Goal: Task Accomplishment & Management: Complete application form

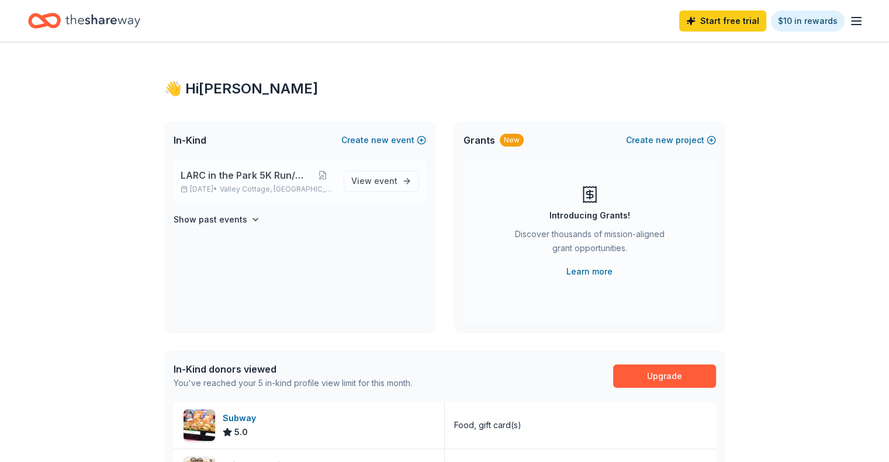
click at [283, 178] on span "LARC in the Park 5K Run/Walk" at bounding box center [247, 175] width 132 height 14
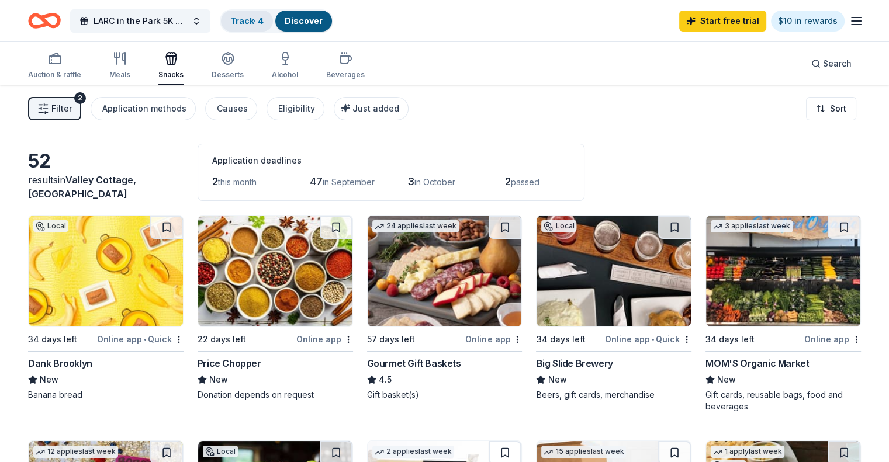
click at [270, 27] on div "Track · 4" at bounding box center [247, 21] width 52 height 21
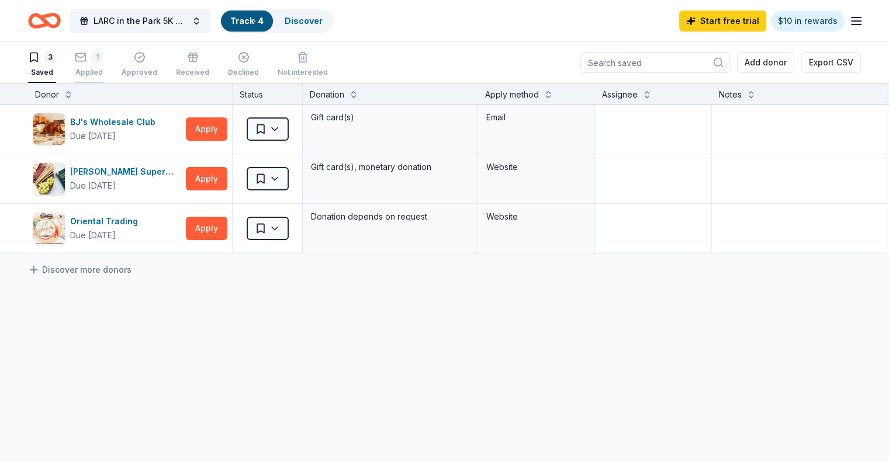
click at [103, 65] on div "1 Applied" at bounding box center [89, 64] width 28 height 26
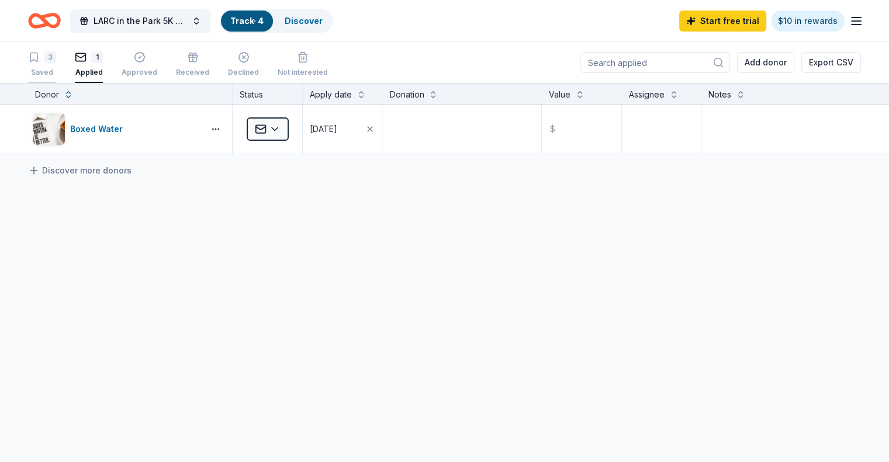
click at [56, 67] on div "3 Saved" at bounding box center [42, 64] width 28 height 26
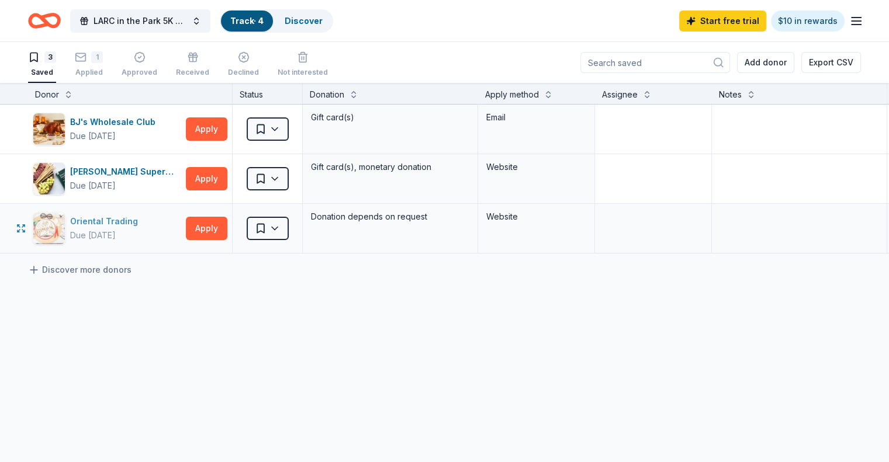
drag, startPoint x: 84, startPoint y: 231, endPoint x: 67, endPoint y: 226, distance: 17.0
click at [65, 226] on div "button" at bounding box center [49, 228] width 33 height 33
click at [103, 63] on div "1 Applied" at bounding box center [89, 64] width 28 height 26
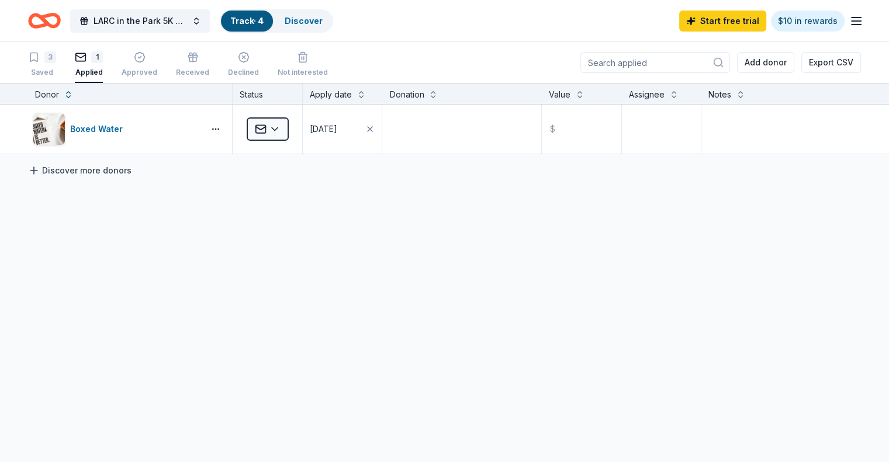
click at [99, 174] on link "Discover more donors" at bounding box center [79, 171] width 103 height 14
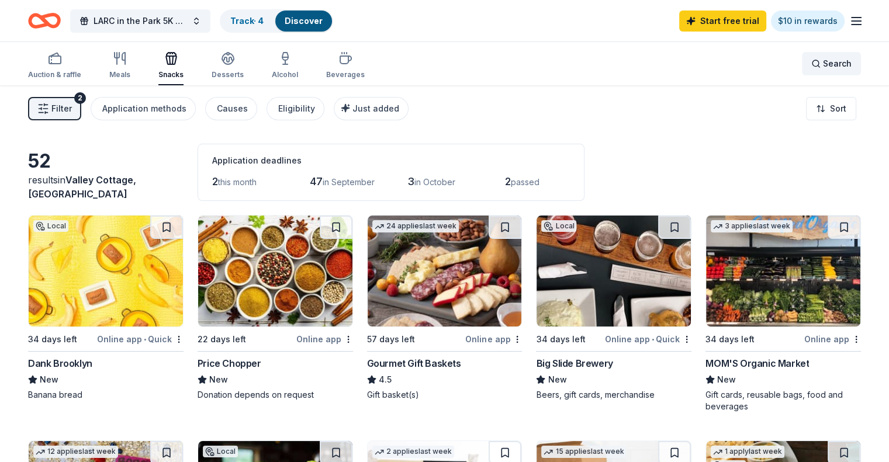
click at [823, 58] on span "Search" at bounding box center [837, 64] width 29 height 14
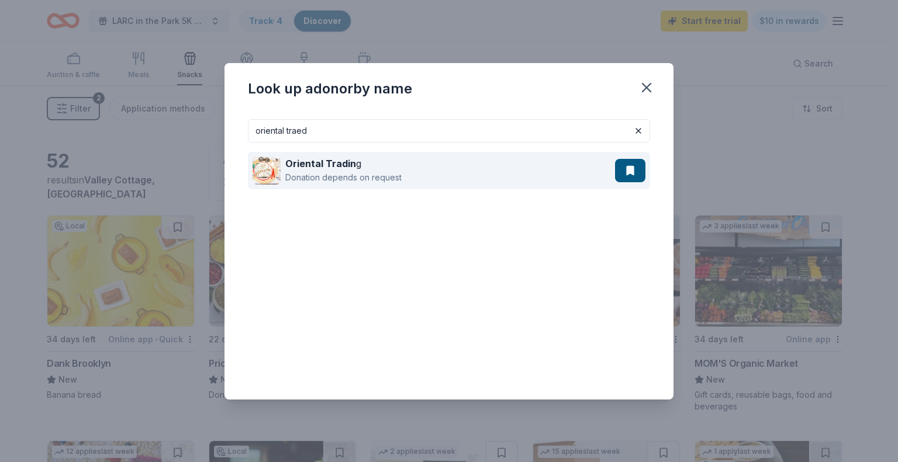
type input "oriental traed"
click at [409, 171] on div "Oriental Tradin g Donation depends on request" at bounding box center [434, 170] width 362 height 37
click at [341, 170] on div "Oriental Tradin g" at bounding box center [343, 164] width 116 height 14
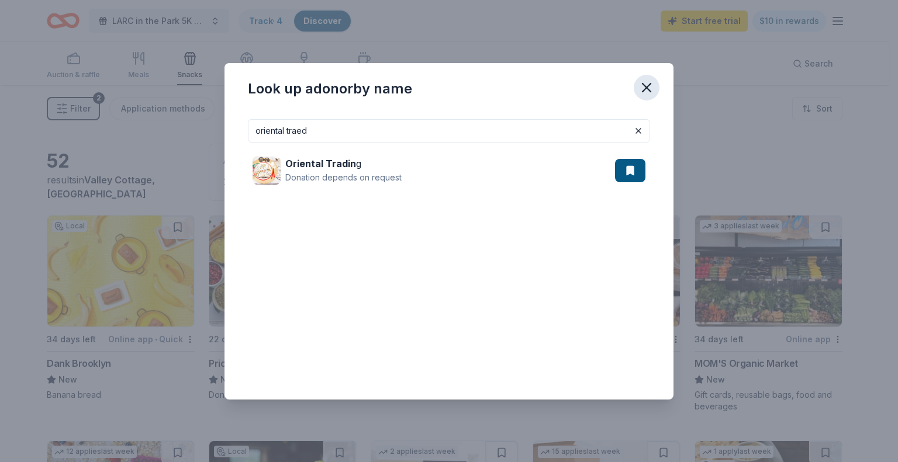
click at [648, 94] on icon "button" at bounding box center [646, 87] width 16 height 16
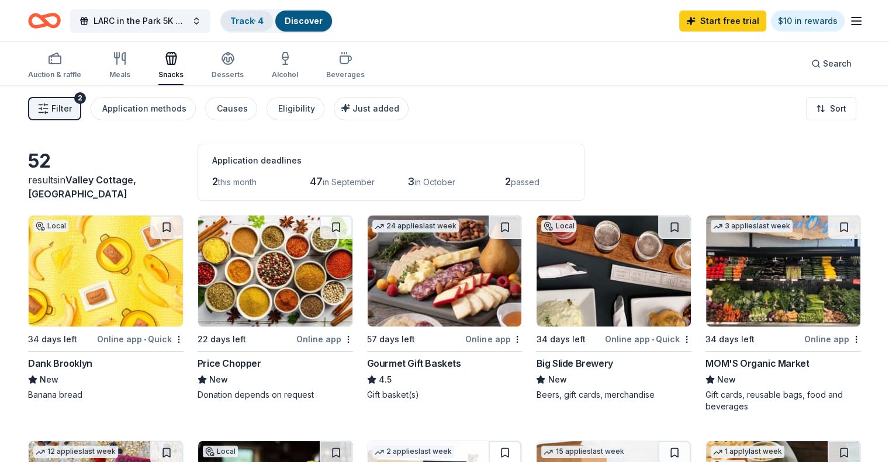
click at [263, 22] on link "Track · 4" at bounding box center [246, 21] width 33 height 10
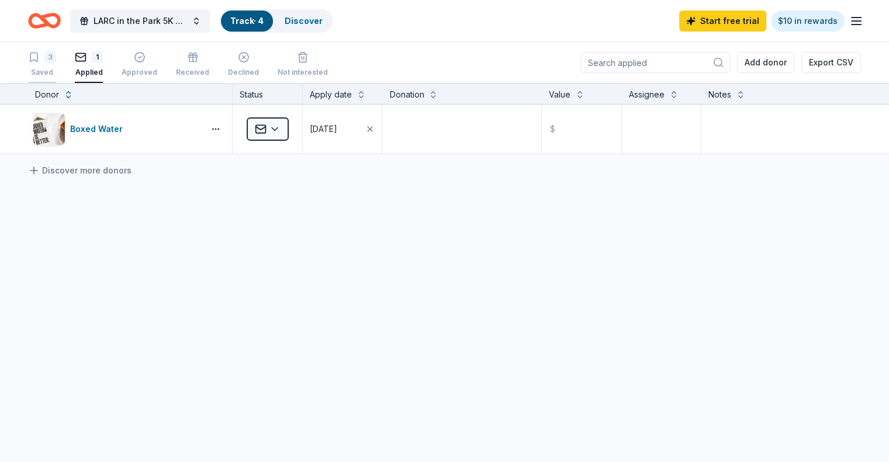
click at [56, 65] on div "3 Saved" at bounding box center [42, 64] width 28 height 26
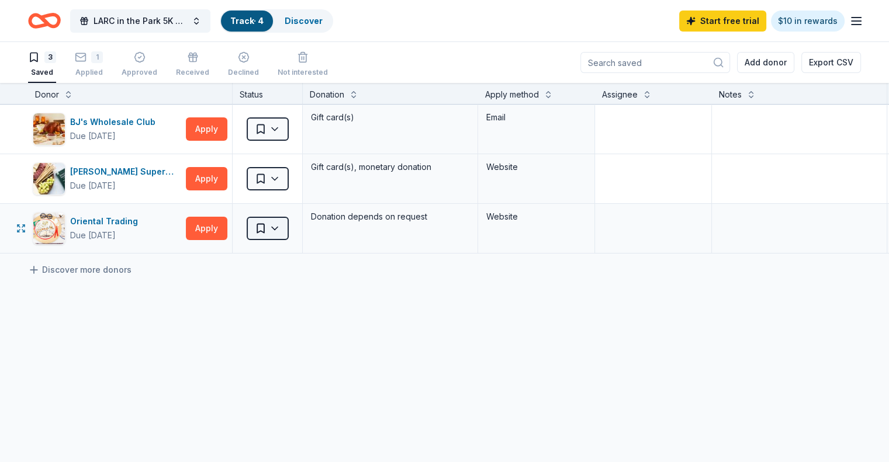
click at [295, 231] on html "LARC in the Park 5K Run/Walk Track · 4 Discover Start free trial $10 in rewards…" at bounding box center [444, 231] width 889 height 462
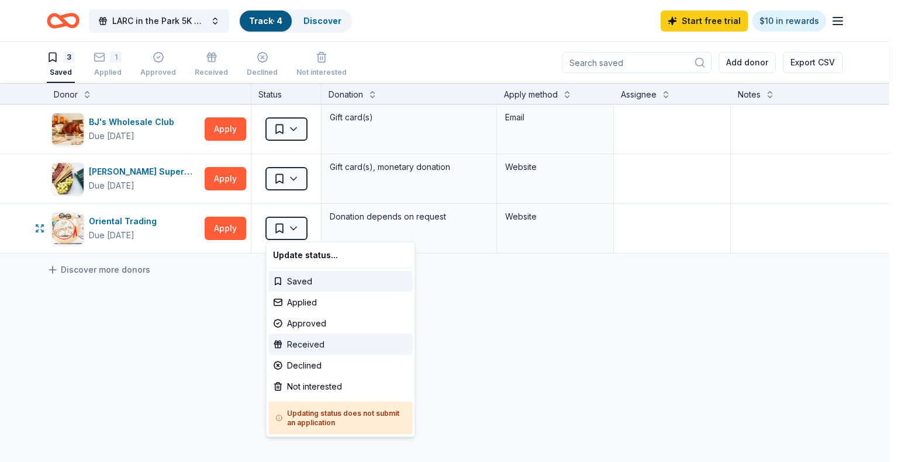
click at [306, 345] on div "Received" at bounding box center [340, 344] width 144 height 21
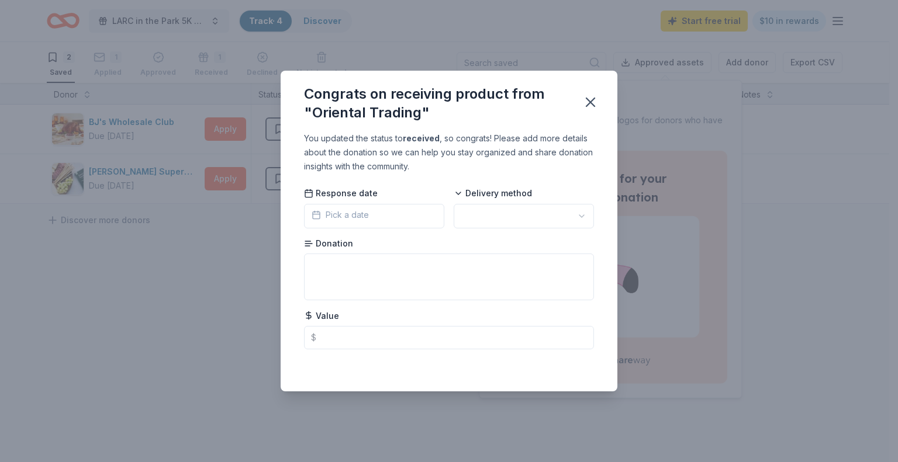
click at [339, 213] on span "Pick a date" at bounding box center [340, 215] width 57 height 14
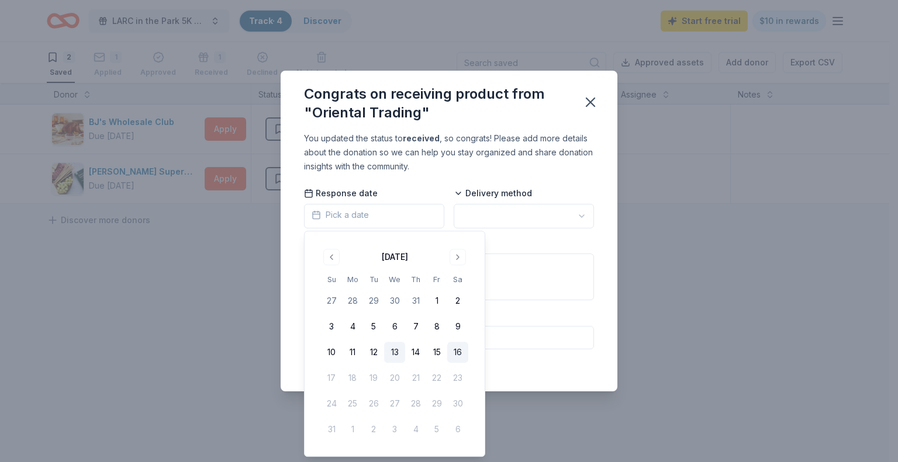
click at [393, 350] on button "13" at bounding box center [394, 352] width 21 height 21
click at [489, 216] on html "LARC in the Park 5K Run/Walk Track · 4 Discover Start free trial $10 in rewards…" at bounding box center [449, 231] width 898 height 462
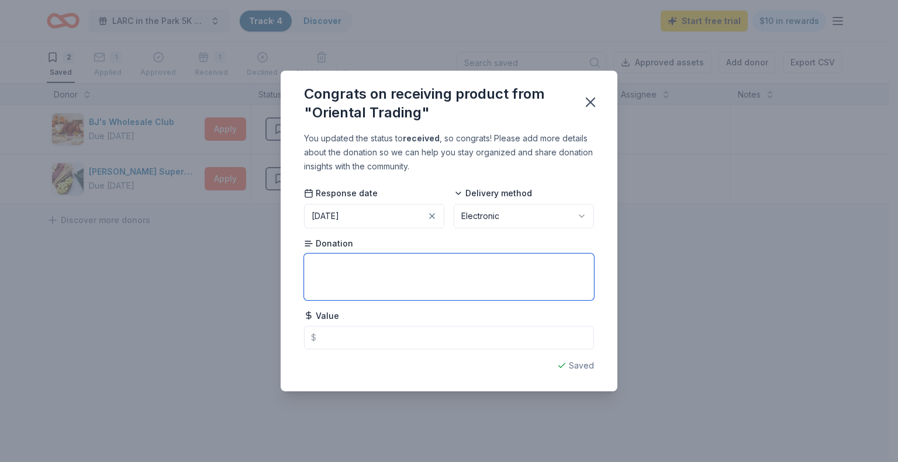
click at [392, 273] on textarea at bounding box center [449, 277] width 290 height 47
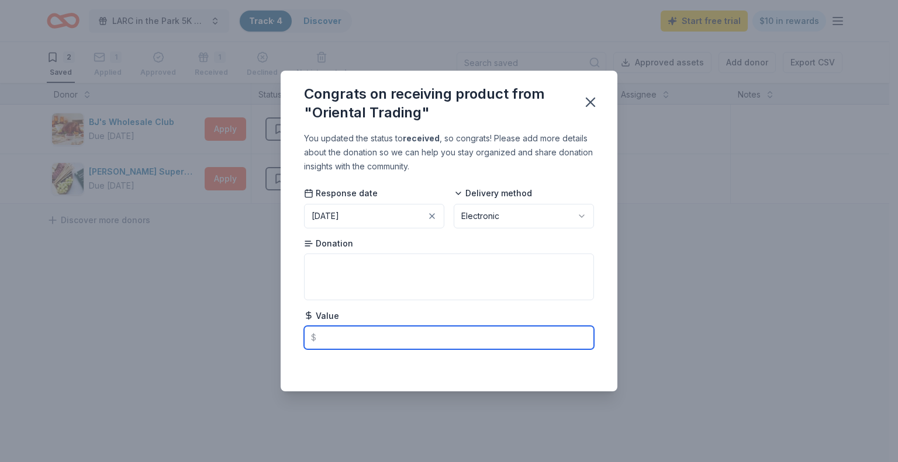
click at [344, 341] on input "text" at bounding box center [449, 337] width 290 height 23
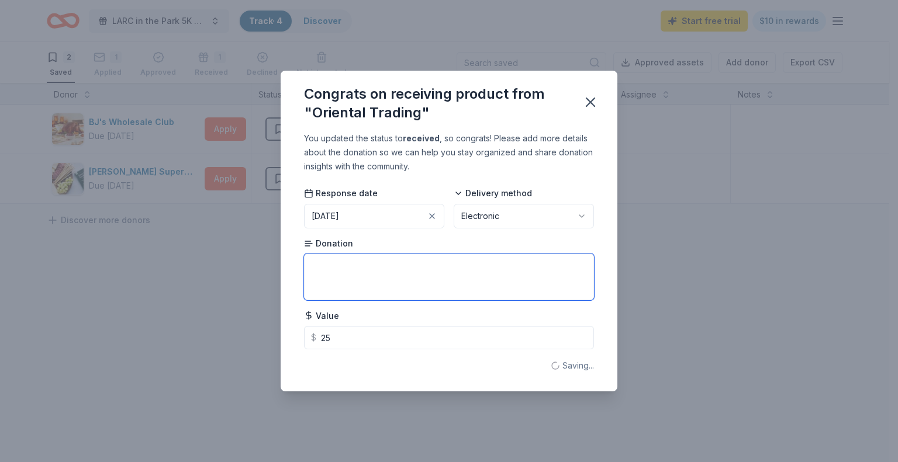
type input "25.00"
click at [340, 279] on textarea at bounding box center [449, 277] width 290 height 47
type textarea "Gift Card"
click at [591, 107] on icon "button" at bounding box center [590, 102] width 16 height 16
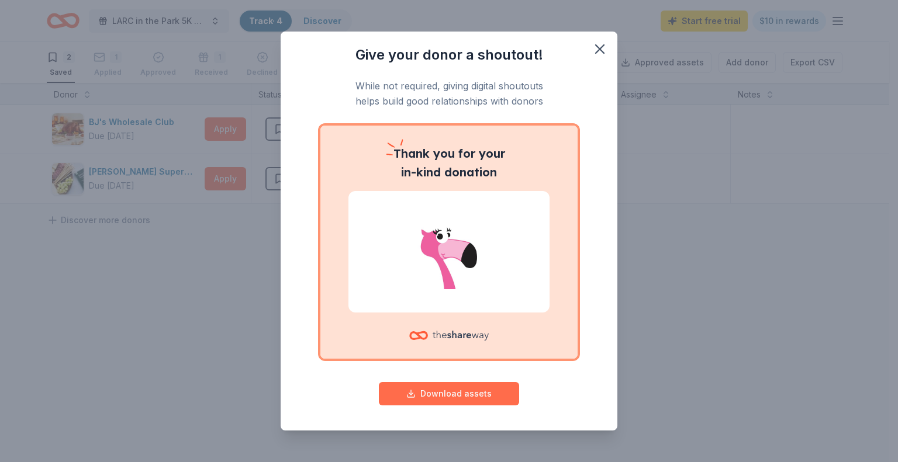
click at [433, 393] on button "Download assets" at bounding box center [449, 393] width 140 height 23
click at [592, 51] on icon "button" at bounding box center [600, 49] width 16 height 16
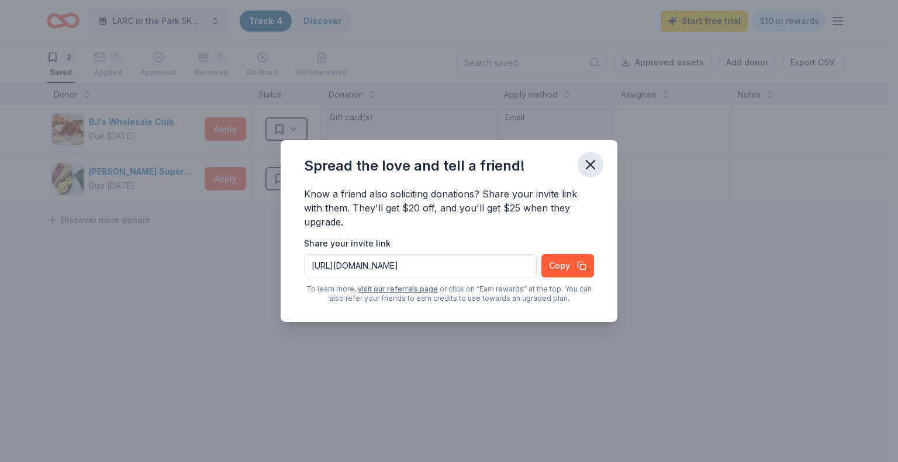
click at [592, 168] on icon "button" at bounding box center [590, 165] width 16 height 16
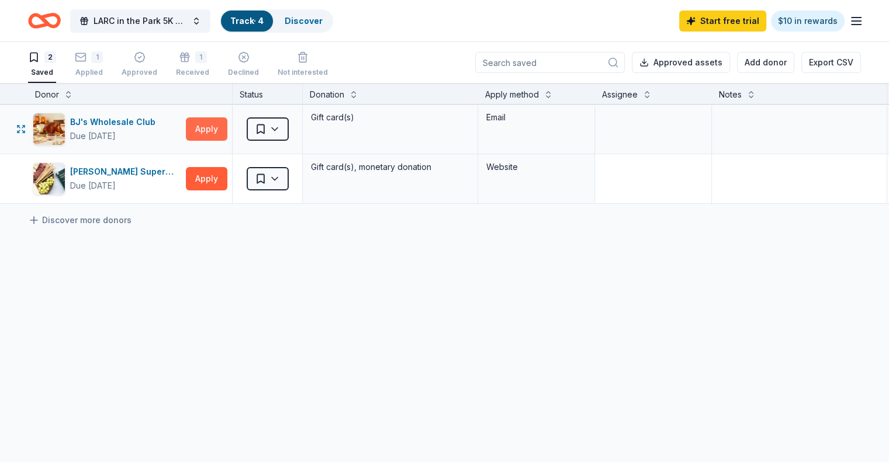
click at [222, 137] on button "Apply" at bounding box center [207, 128] width 42 height 23
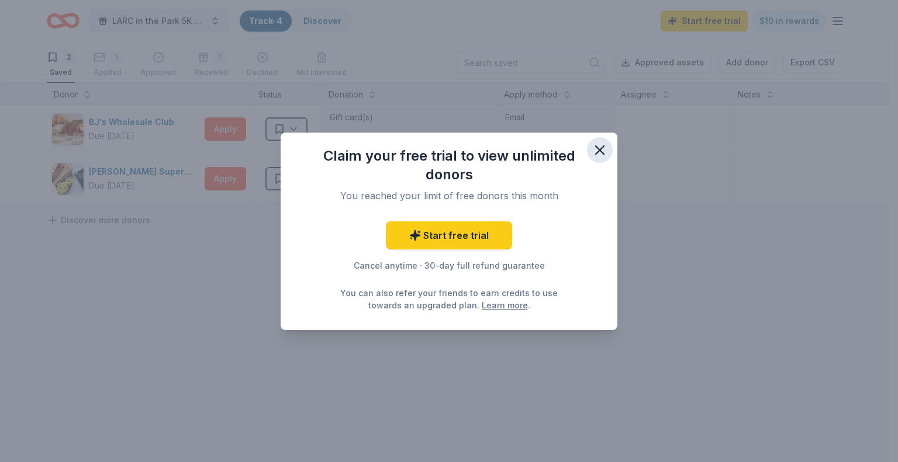
click at [603, 155] on icon "button" at bounding box center [600, 150] width 16 height 16
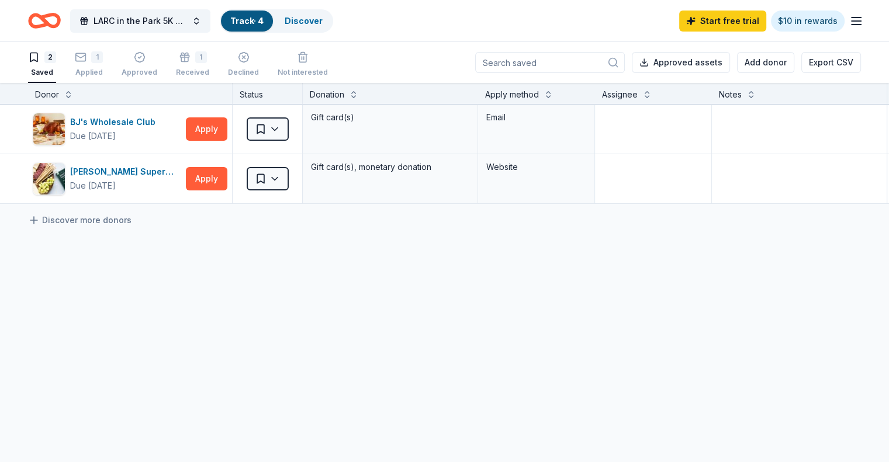
click at [849, 23] on icon "button" at bounding box center [856, 21] width 14 height 14
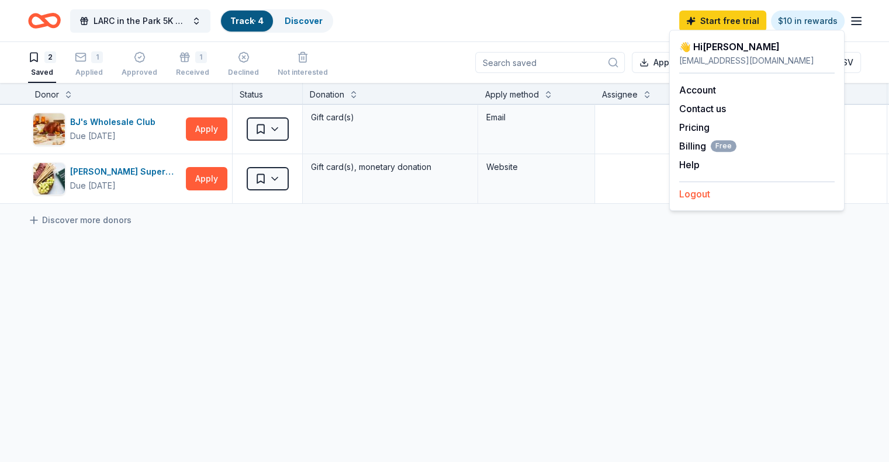
click at [696, 193] on button "Logout" at bounding box center [694, 194] width 31 height 14
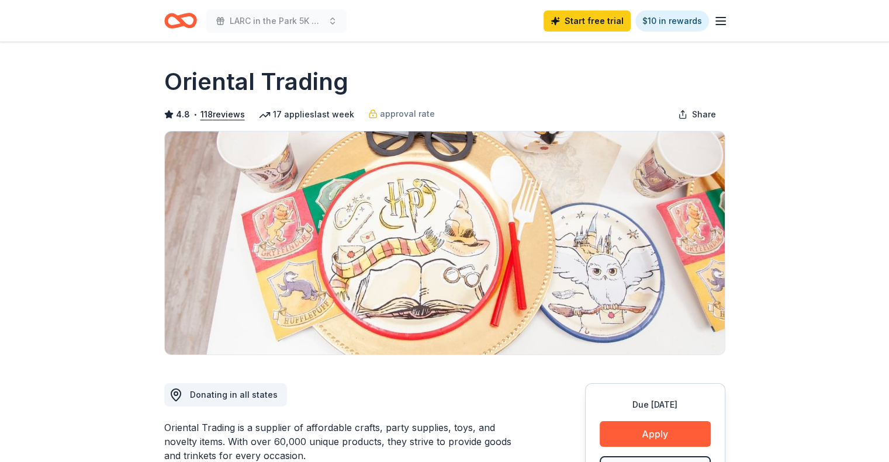
scroll to position [404, 0]
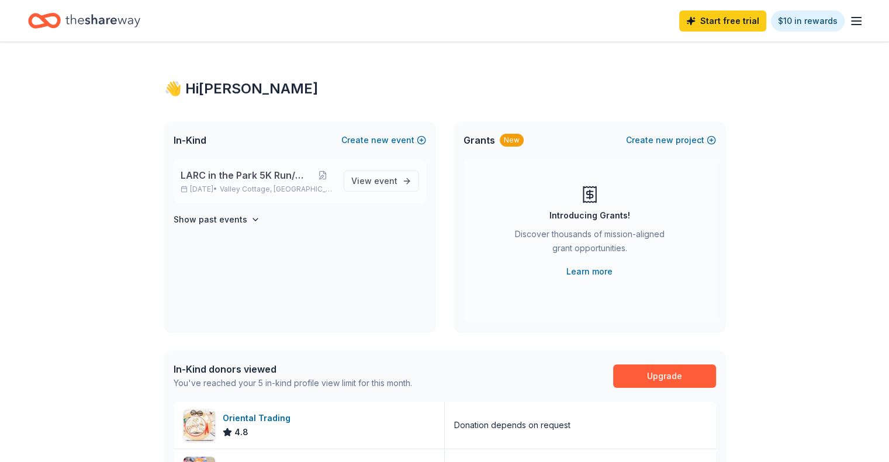
click at [279, 174] on span "LARC in the Park 5K Run/Walk" at bounding box center [247, 175] width 132 height 14
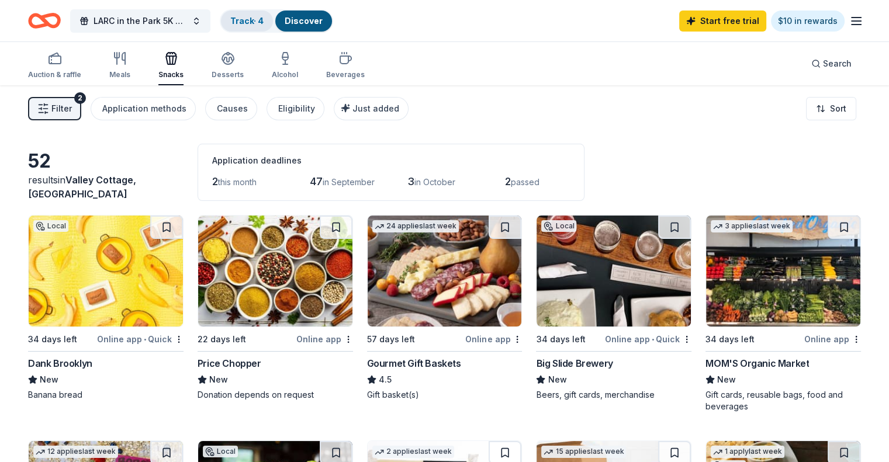
click at [267, 28] on div "Track · 4" at bounding box center [247, 21] width 52 height 21
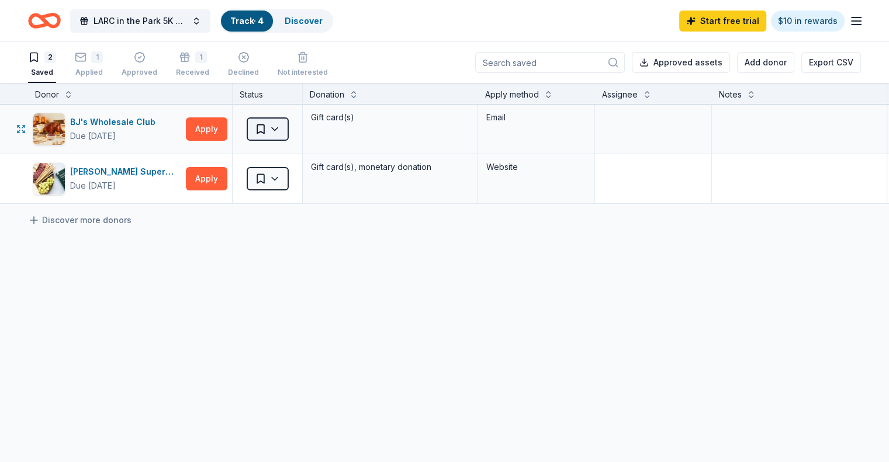
click at [300, 130] on html "LARC in the Park 5K Run/Walk Track · 4 Discover Start free trial $10 in rewards…" at bounding box center [444, 231] width 889 height 462
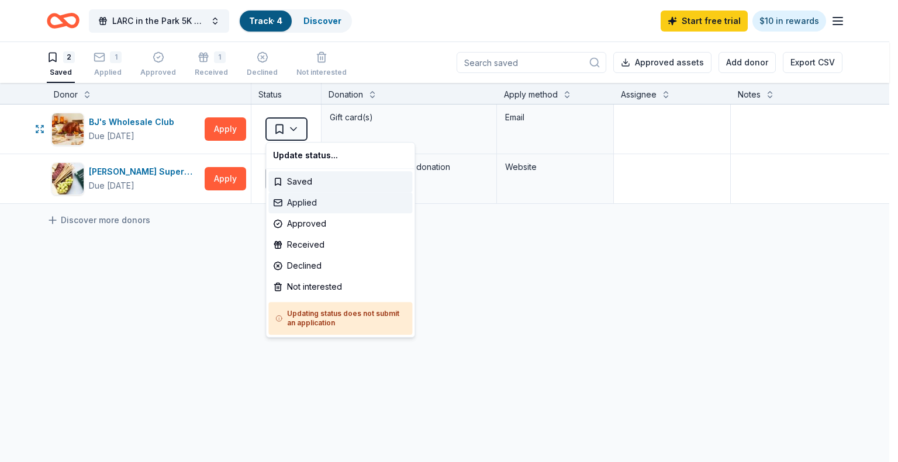
click at [314, 201] on div "Applied" at bounding box center [340, 202] width 144 height 21
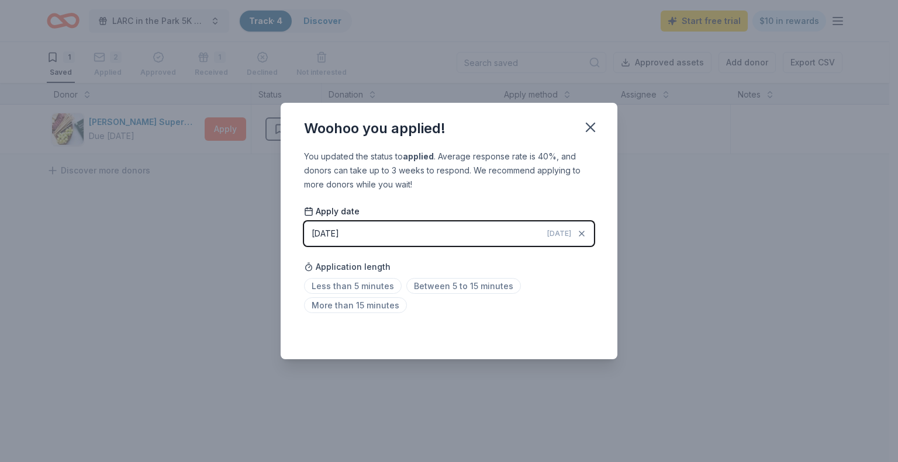
click at [369, 229] on button "08/16/2025 Today" at bounding box center [449, 234] width 290 height 25
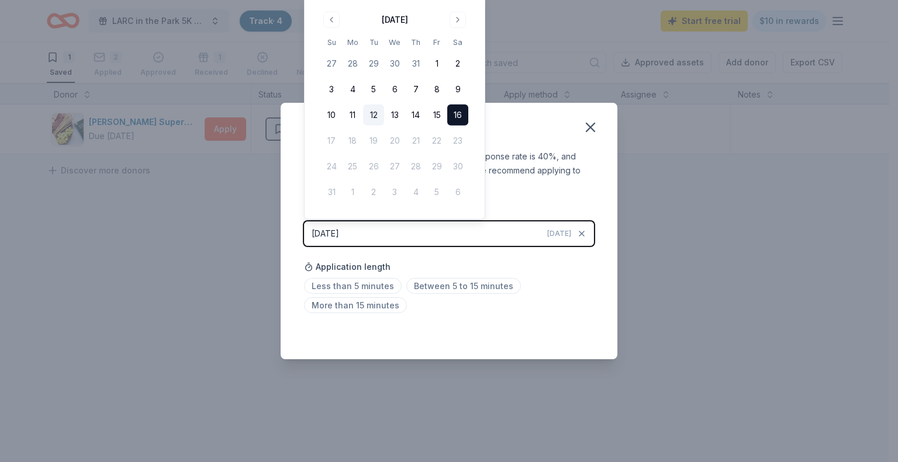
click at [378, 116] on button "12" at bounding box center [373, 115] width 21 height 21
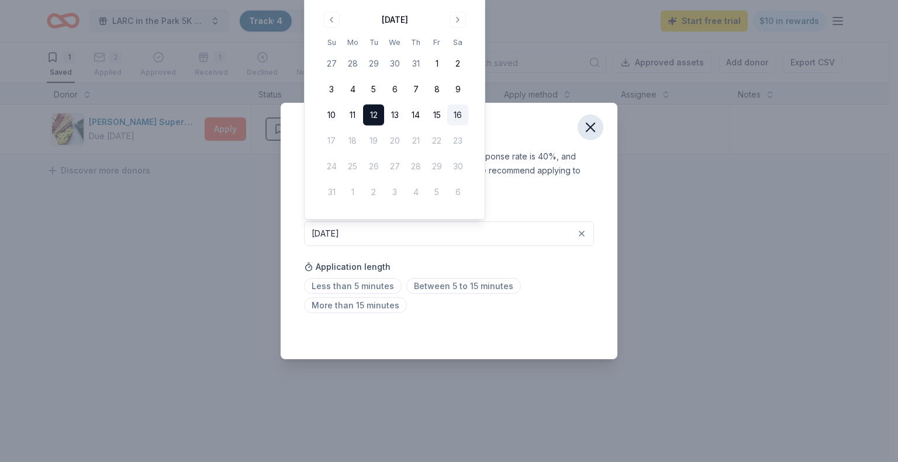
click at [597, 134] on icon "button" at bounding box center [590, 127] width 16 height 16
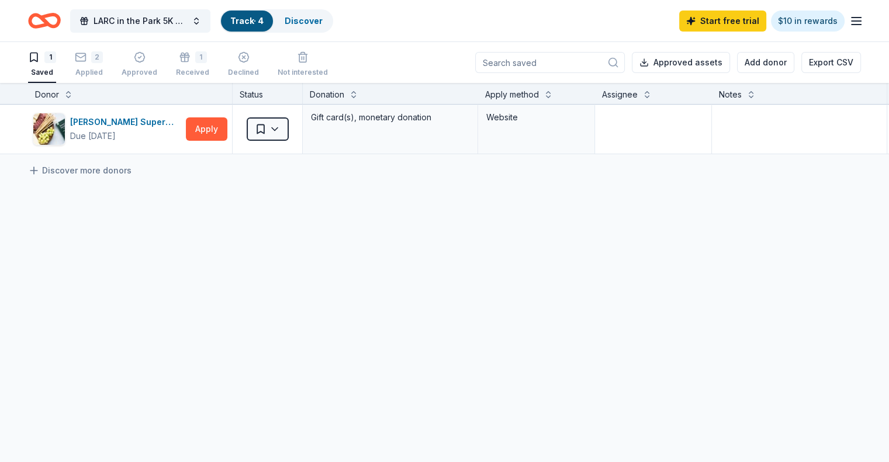
click at [849, 21] on icon "button" at bounding box center [856, 21] width 14 height 14
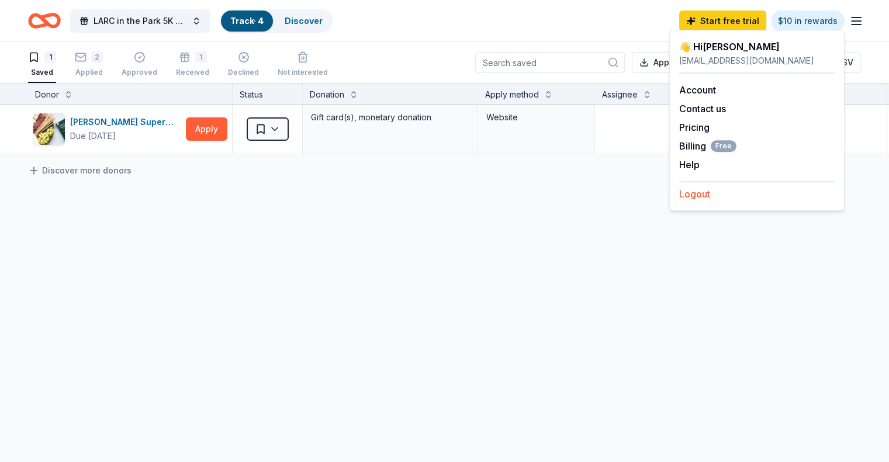
click at [692, 192] on button "Logout" at bounding box center [694, 194] width 31 height 14
